Goal: Find specific page/section: Find specific page/section

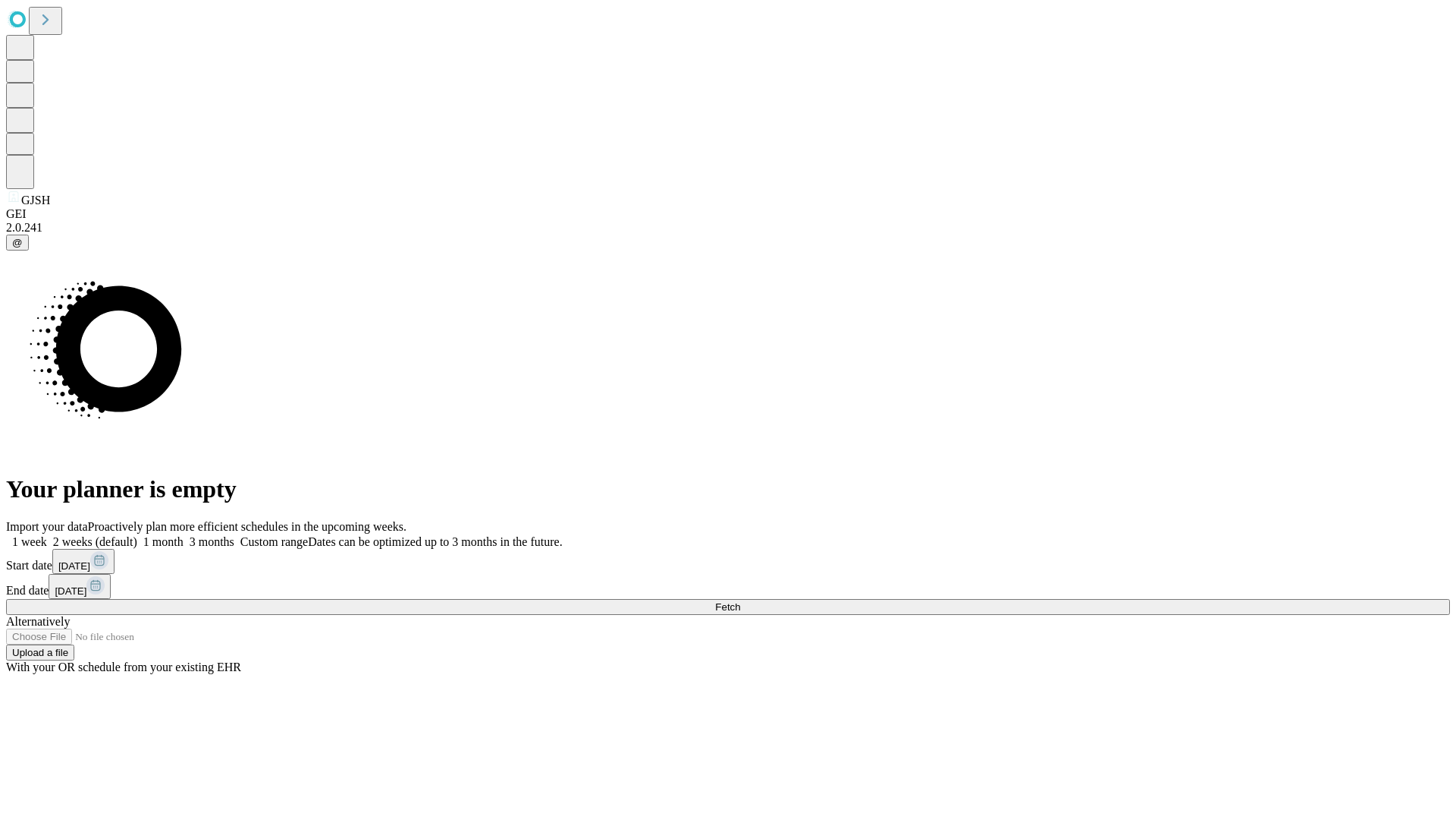
click at [740, 601] on span "Fetch" at bounding box center [728, 607] width 25 height 11
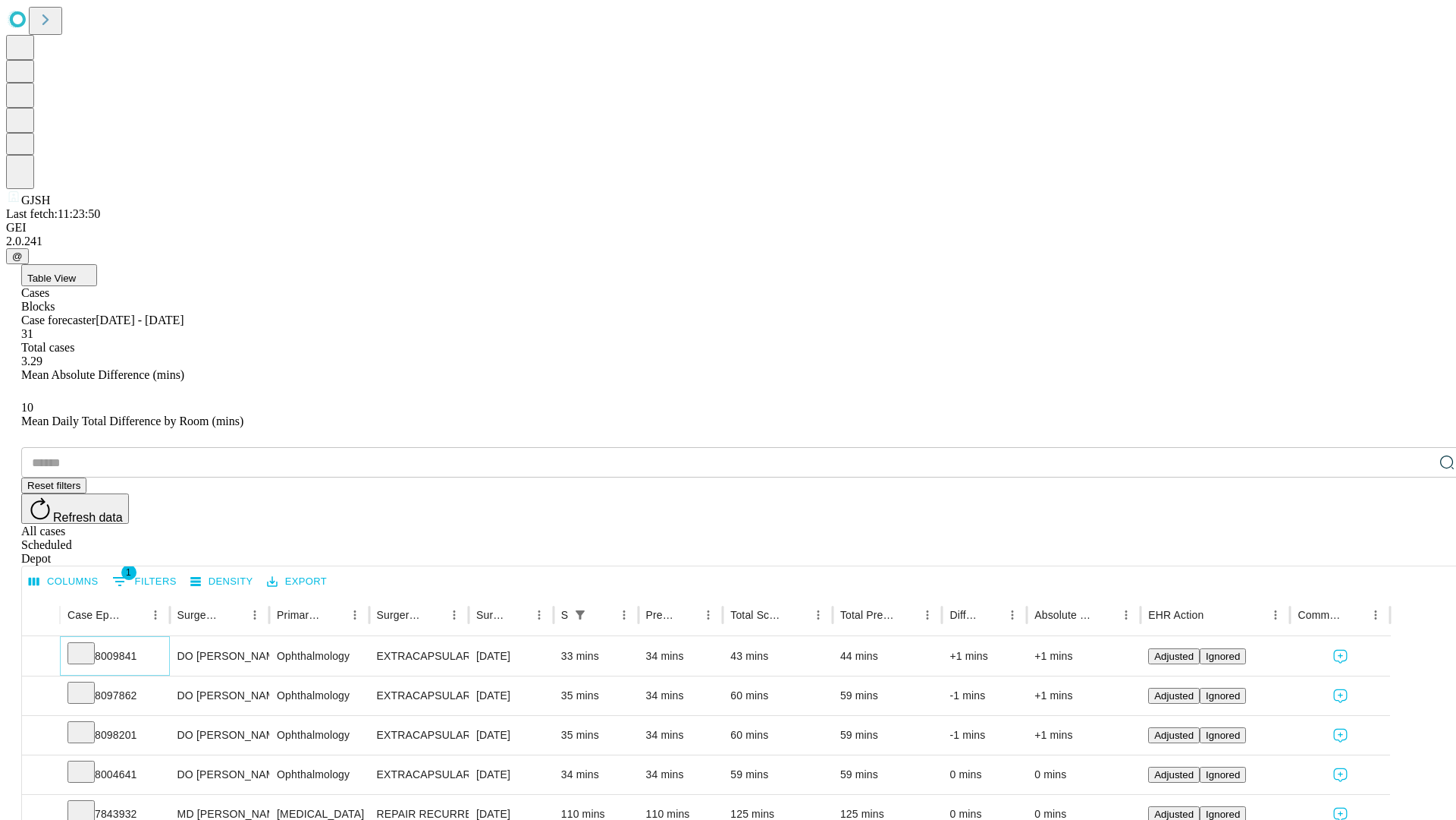
click at [89, 645] on icon at bounding box center [81, 652] width 15 height 15
